Goal: Complete application form

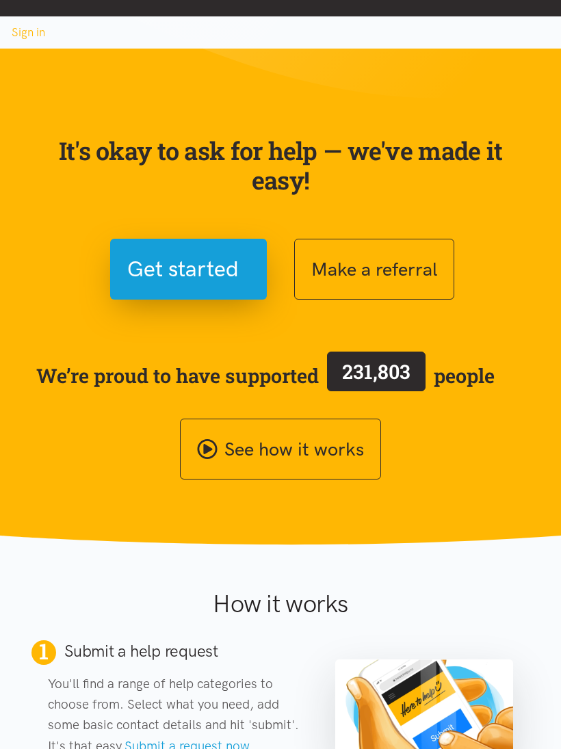
scroll to position [1, 0]
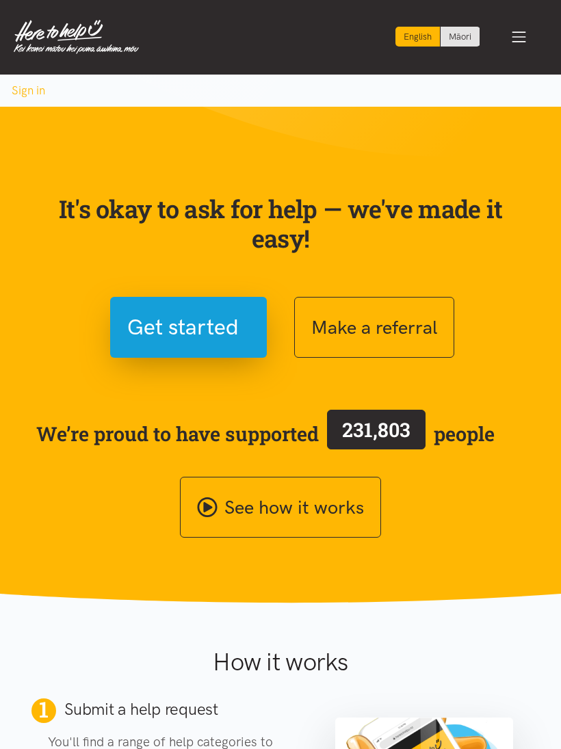
click at [152, 307] on button "Get started" at bounding box center [188, 327] width 157 height 61
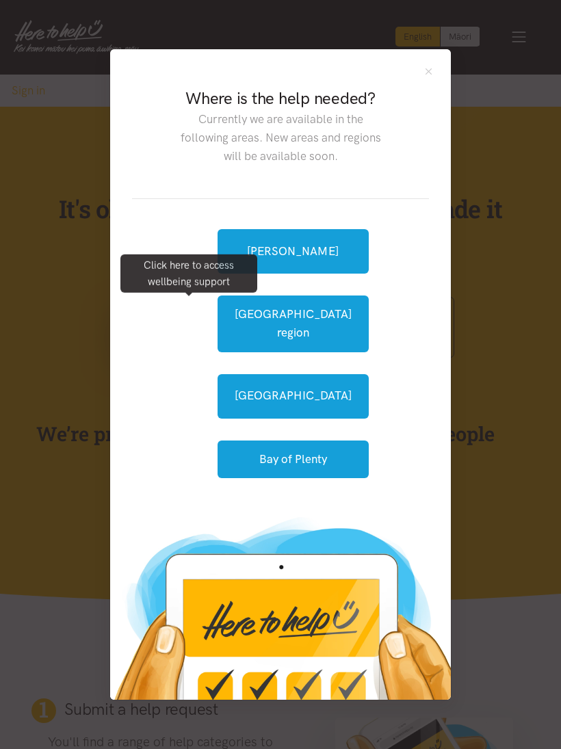
click at [232, 322] on button "[GEOGRAPHIC_DATA] region" at bounding box center [293, 324] width 151 height 56
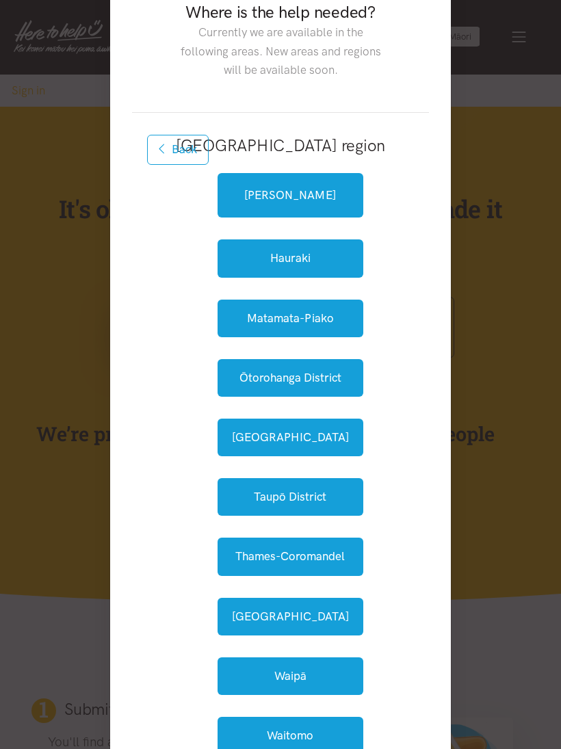
scroll to position [56, 0]
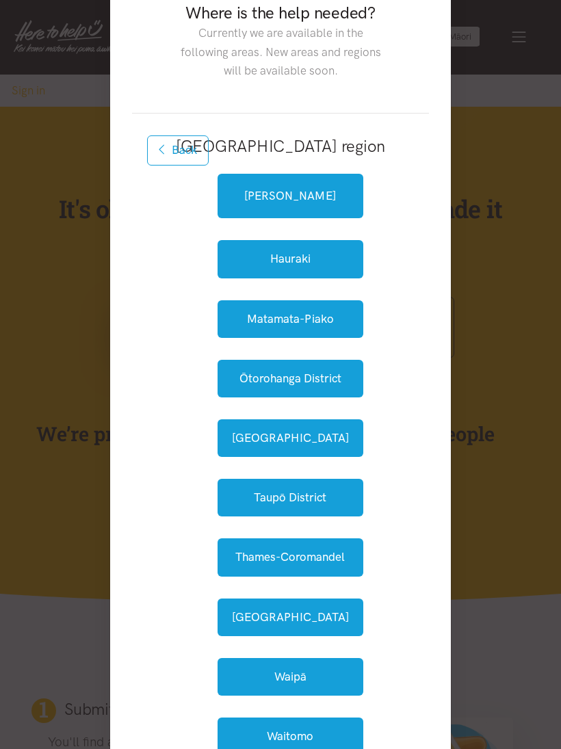
click at [240, 373] on button "Ōtorohanga District" at bounding box center [291, 379] width 146 height 38
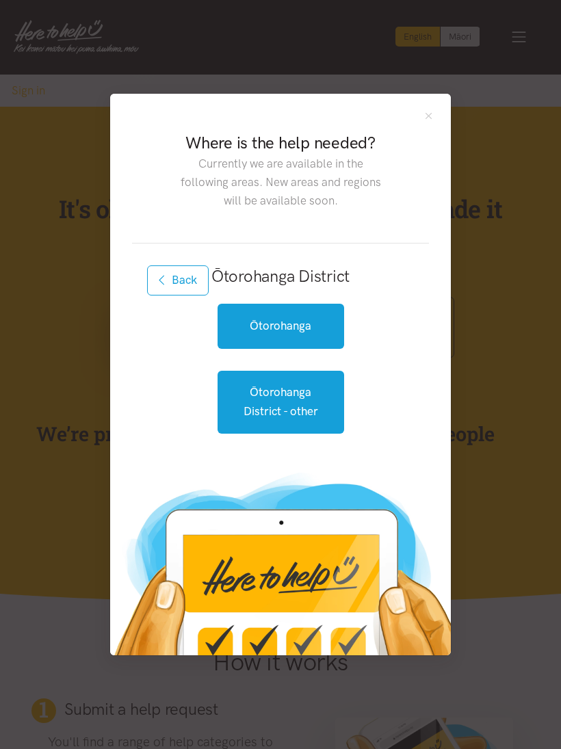
scroll to position [0, 0]
click at [236, 320] on link "Ōtorohanga" at bounding box center [281, 326] width 127 height 44
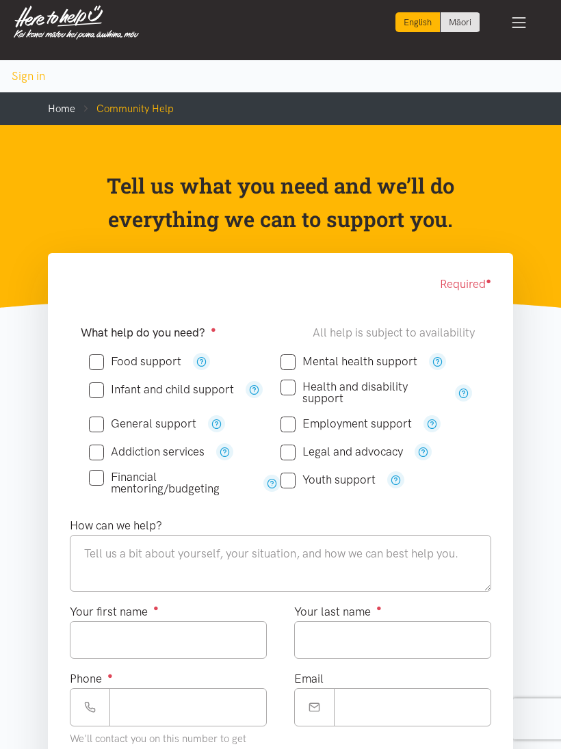
scroll to position [15, 0]
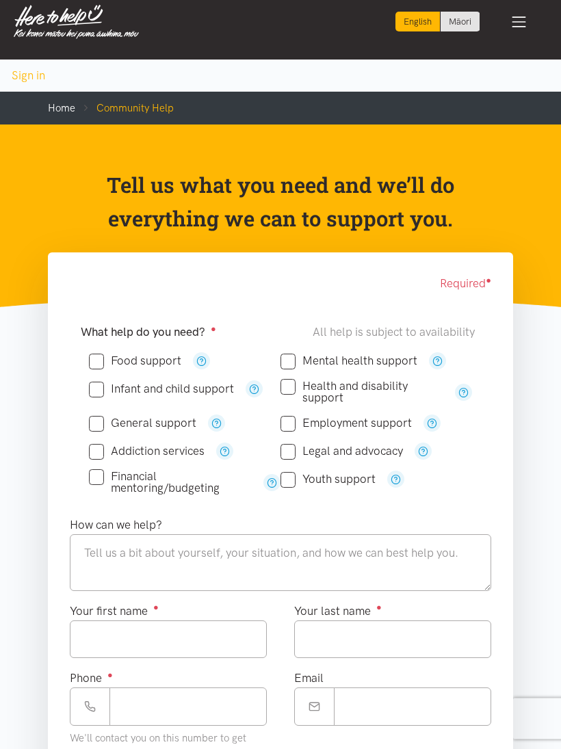
click at [300, 361] on input "Mental health support" at bounding box center [349, 362] width 137 height 12
checkbox input "true"
click at [294, 479] on input "Youth support" at bounding box center [328, 479] width 95 height 12
click at [296, 474] on input "Youth support" at bounding box center [328, 479] width 95 height 12
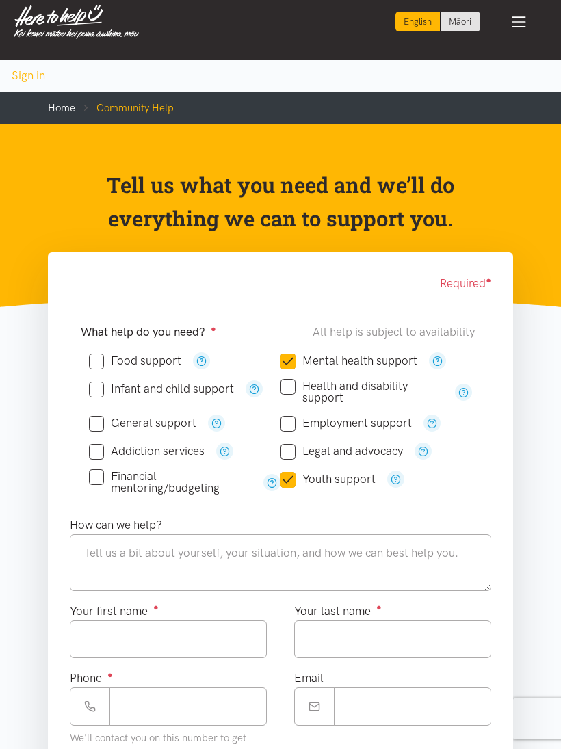
checkbox input "false"
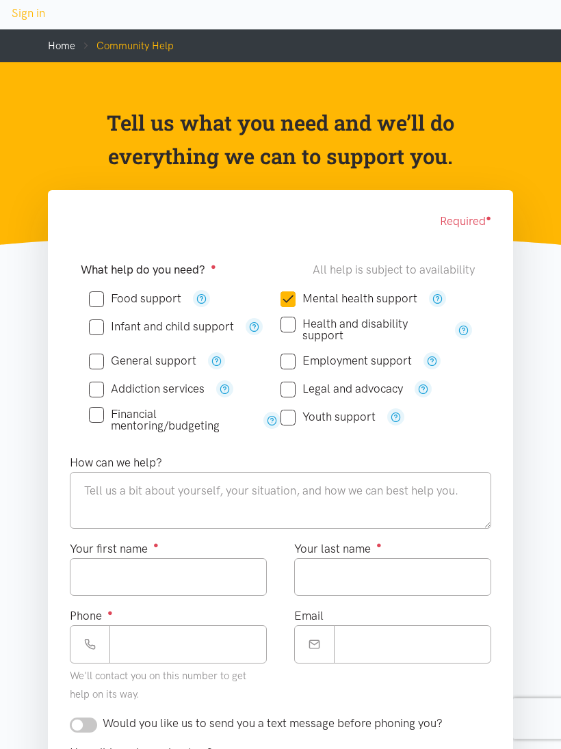
scroll to position [79, 0]
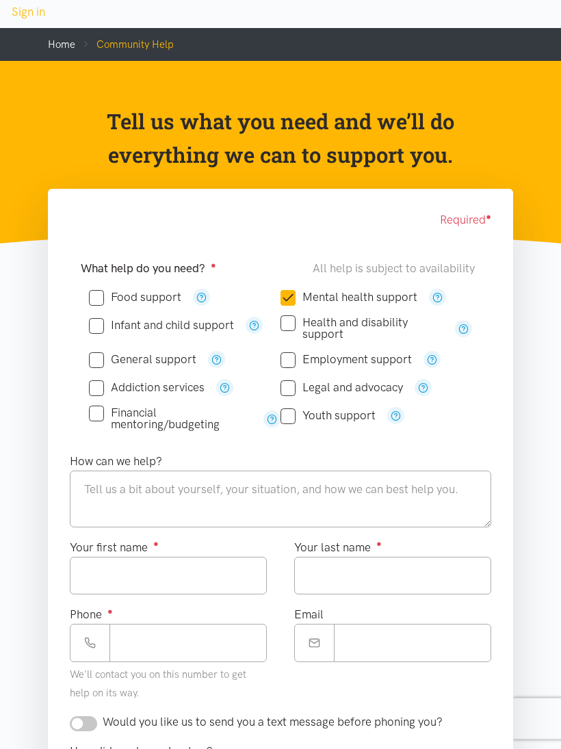
click at [98, 408] on input "Financial mentoring/budgeting" at bounding box center [170, 419] width 163 height 23
checkbox input "true"
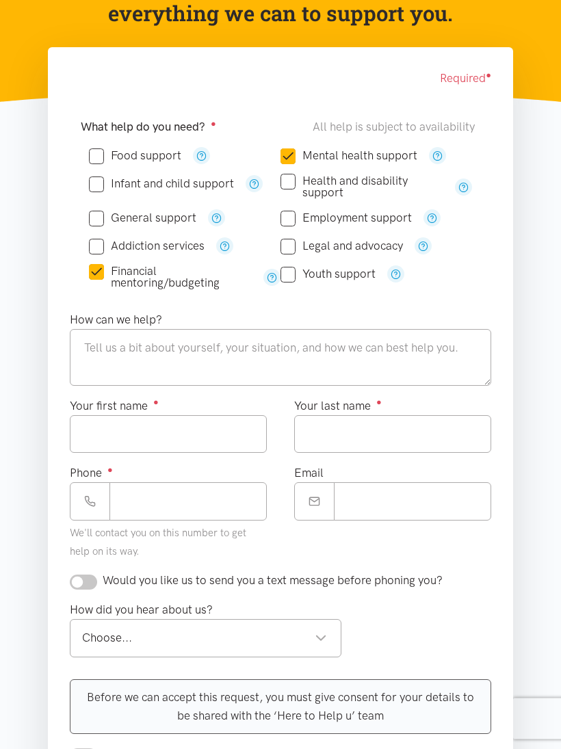
scroll to position [221, 0]
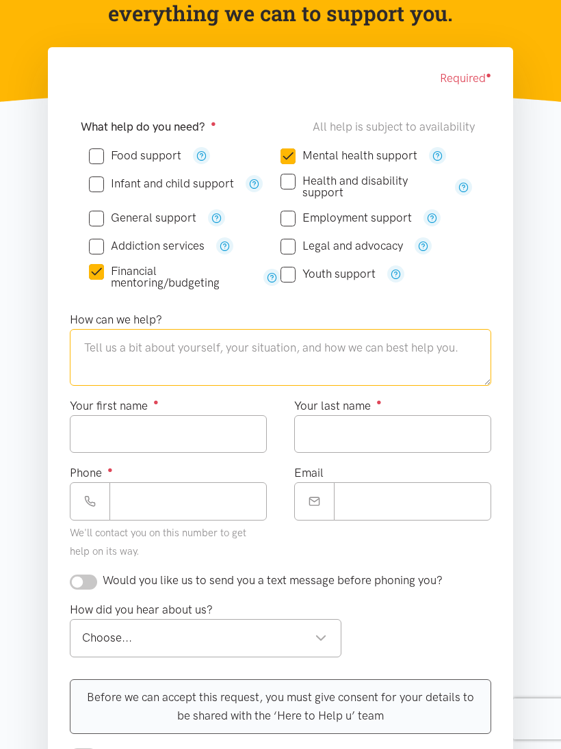
click at [90, 339] on textarea at bounding box center [280, 357] width 421 height 56
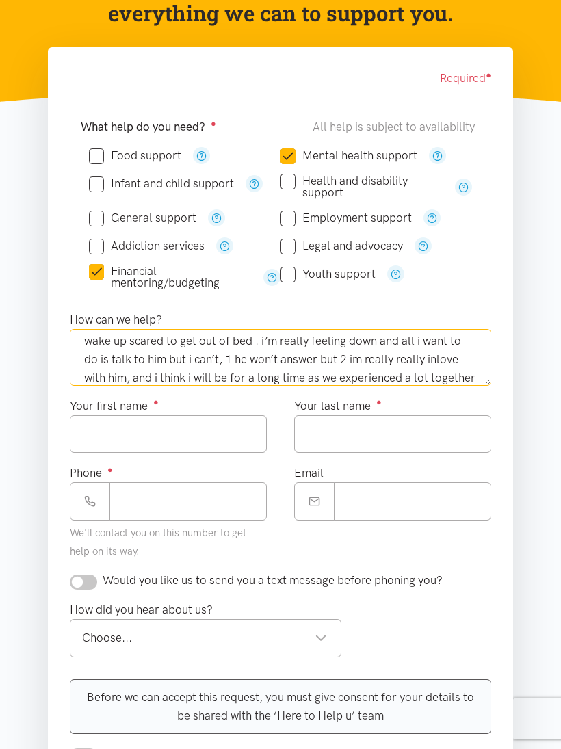
scroll to position [63, 0]
type textarea "I recently have gone through a break up, 3 days now, i’m not eating, drinking a…"
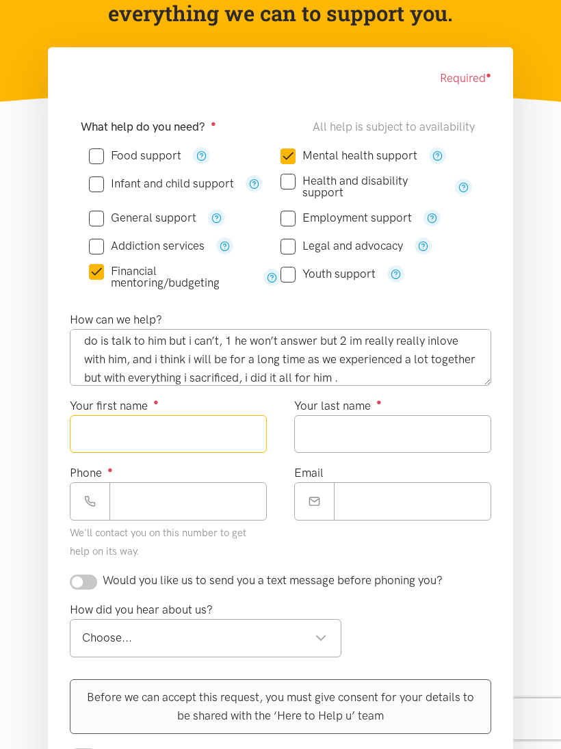
click at [92, 433] on input "Your first name ●" at bounding box center [168, 434] width 197 height 38
type input "*******"
click at [456, 443] on input "Your last name ●" at bounding box center [392, 434] width 197 height 38
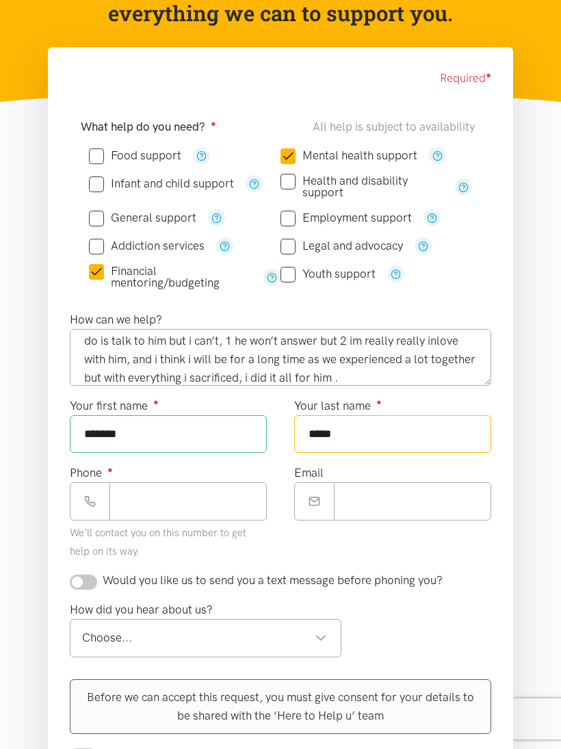
type input "*****"
click at [127, 503] on input "Phone ●" at bounding box center [187, 501] width 157 height 38
type input "*********"
click at [476, 507] on input "Email" at bounding box center [412, 501] width 157 height 38
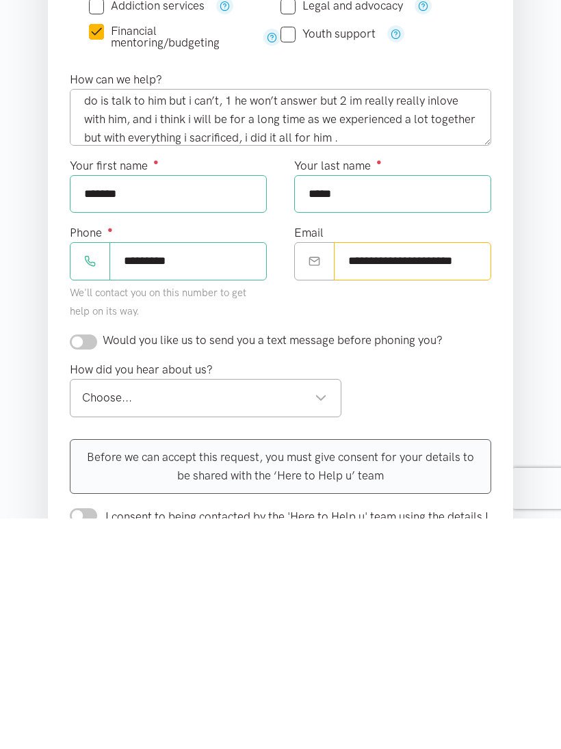
type input "**********"
click at [83, 565] on input "checkbox" at bounding box center [83, 572] width 27 height 15
checkbox input "true"
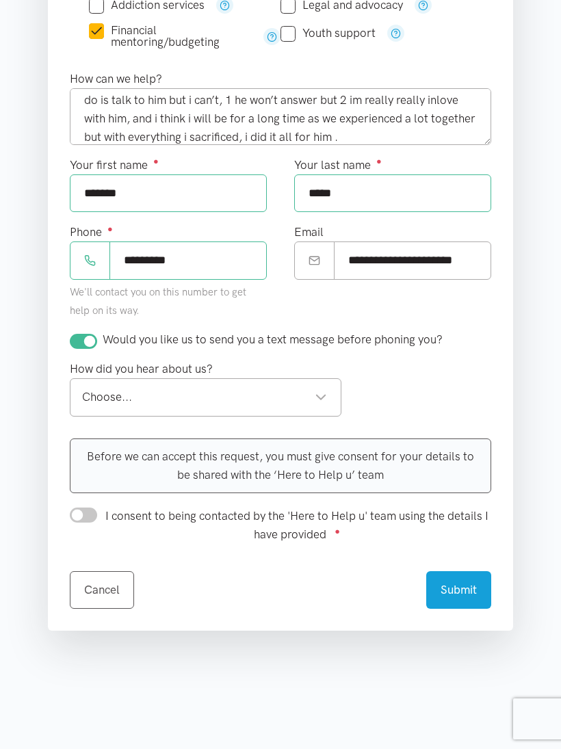
click at [114, 395] on div "Choose..." at bounding box center [204, 397] width 245 height 18
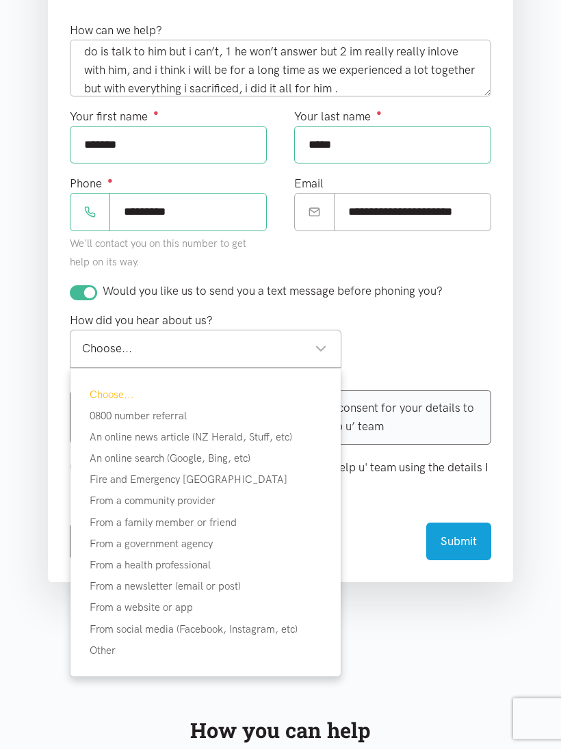
scroll to position [504, 0]
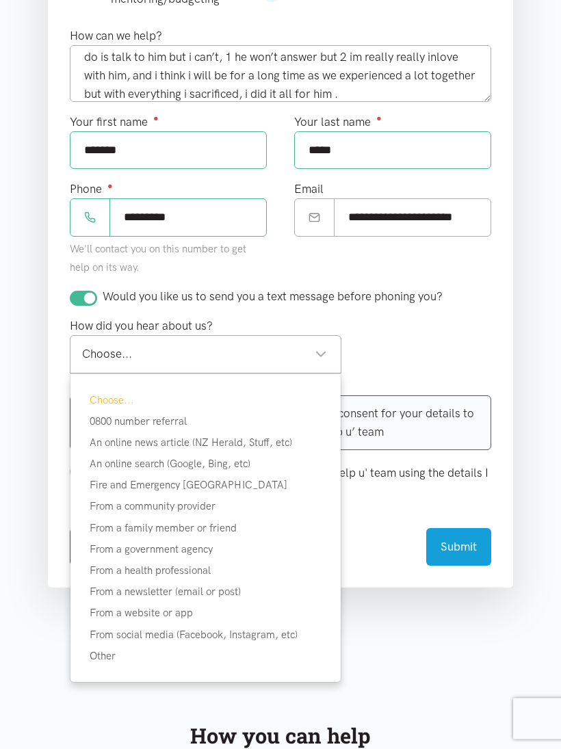
click at [95, 645] on div "Choose... 0800 number referral An online news article (NZ Herald, Stuff, etc) A…" at bounding box center [206, 529] width 232 height 272
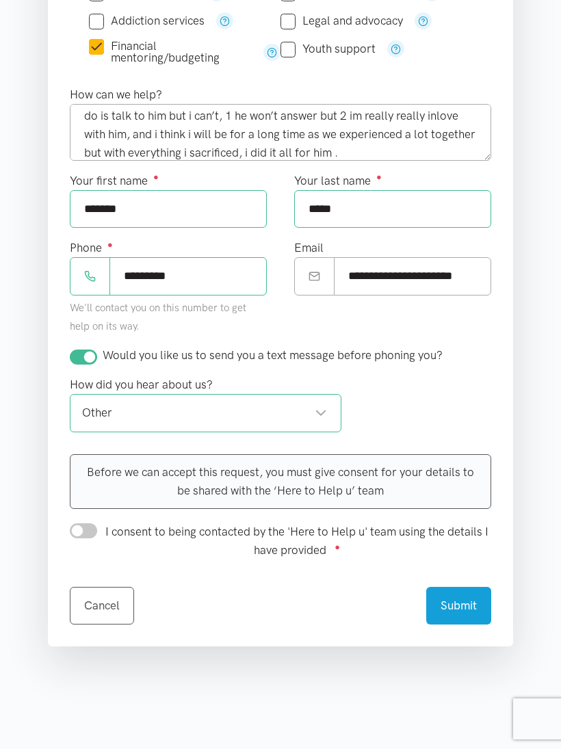
scroll to position [439, 0]
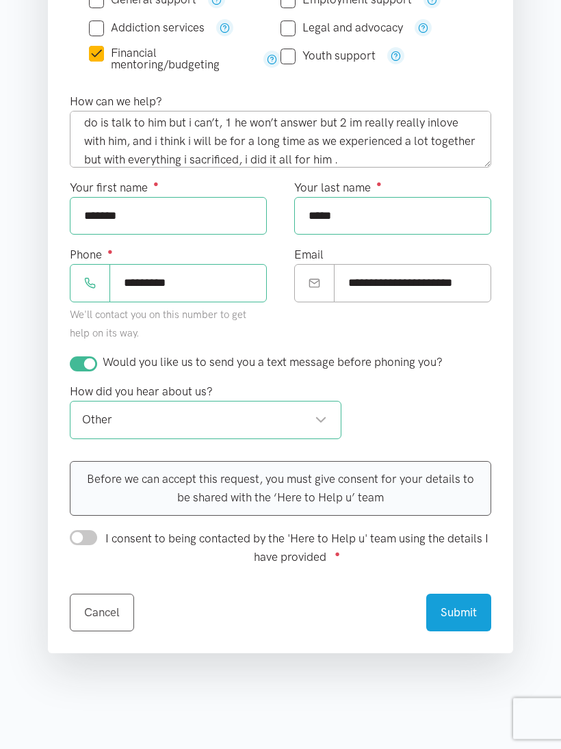
click at [73, 531] on input "I consent to being contacted by the 'Here to Help u' team using the details I h…" at bounding box center [83, 538] width 27 height 15
checkbox input "true"
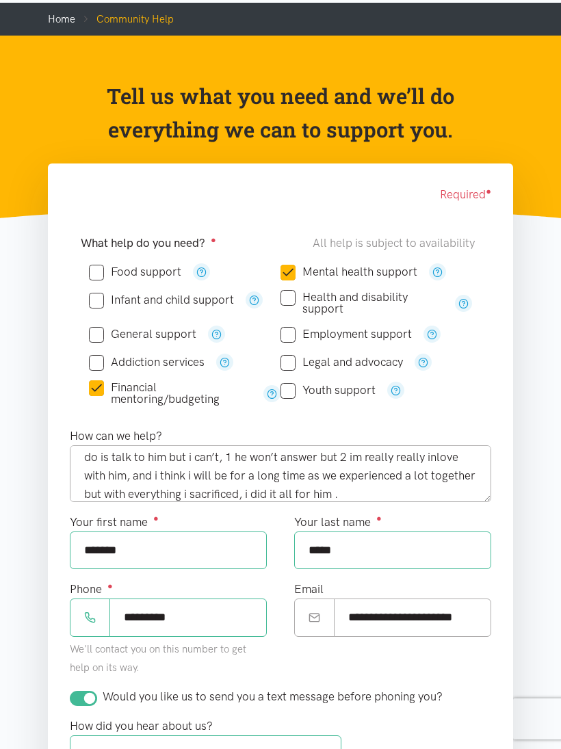
scroll to position [104, 0]
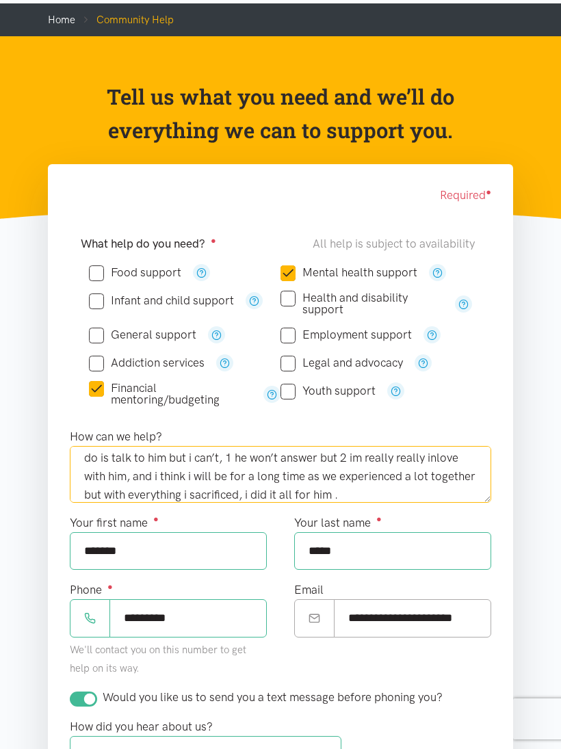
click at [478, 494] on textarea "I recently have gone through a break up, 3 days now, i’m not eating, drinking a…" at bounding box center [280, 474] width 421 height 56
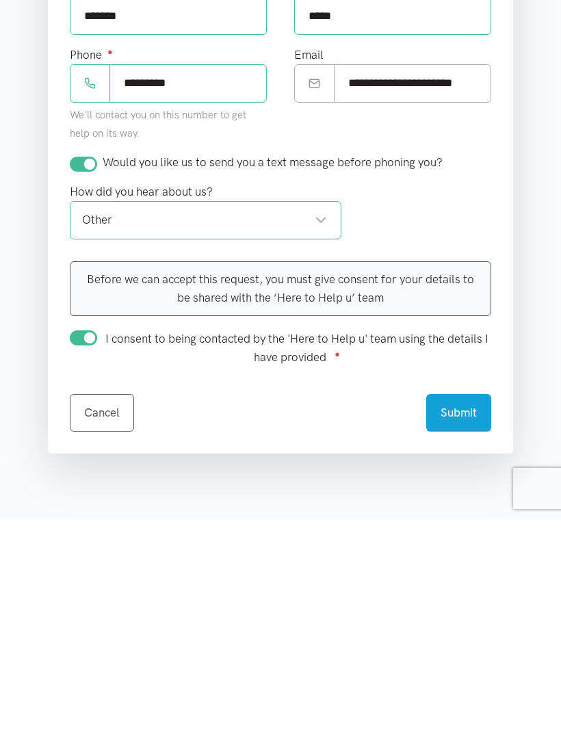
scroll to position [412, 0]
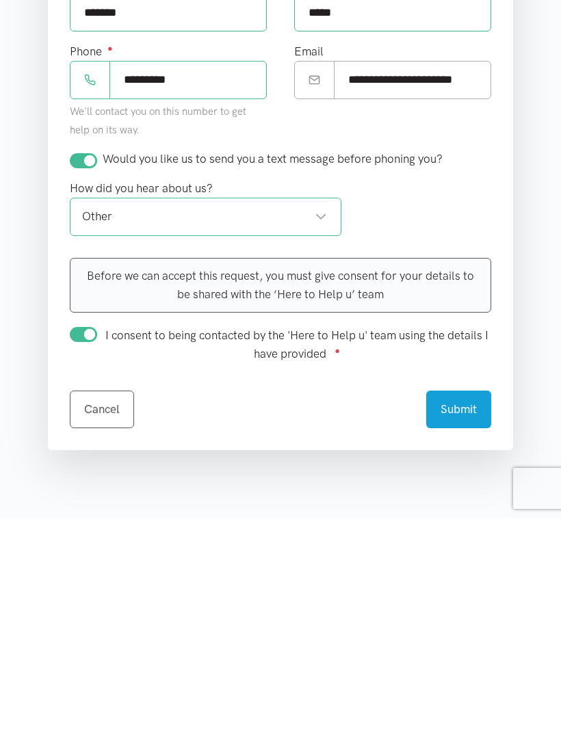
type textarea "I recently have gone through a break up, 3 days now, i’m not eating, drinking a…"
click at [468, 621] on button "Submit" at bounding box center [458, 640] width 65 height 38
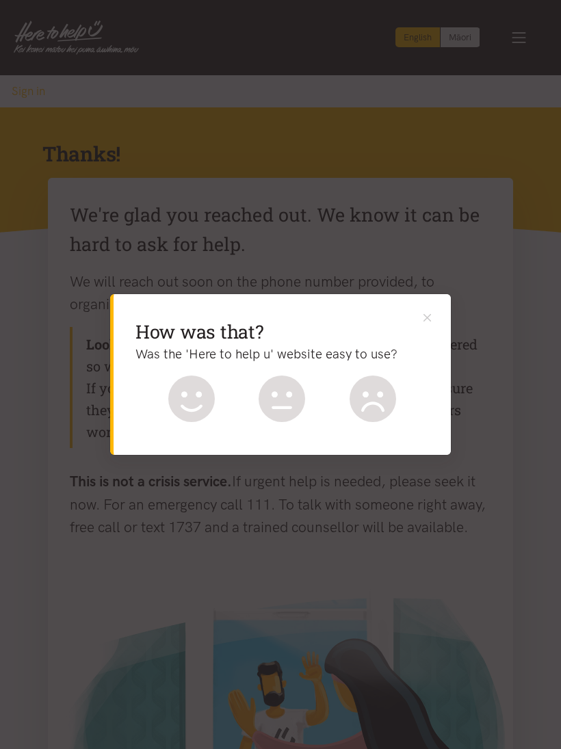
click at [170, 395] on icon at bounding box center [191, 399] width 47 height 47
